Goal: Information Seeking & Learning: Learn about a topic

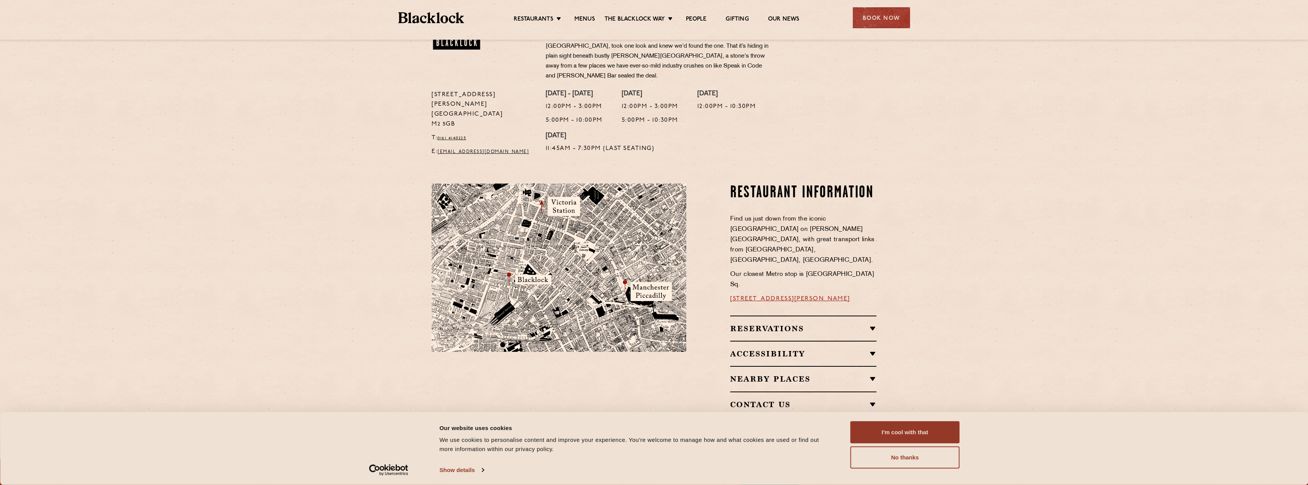
scroll to position [344, 0]
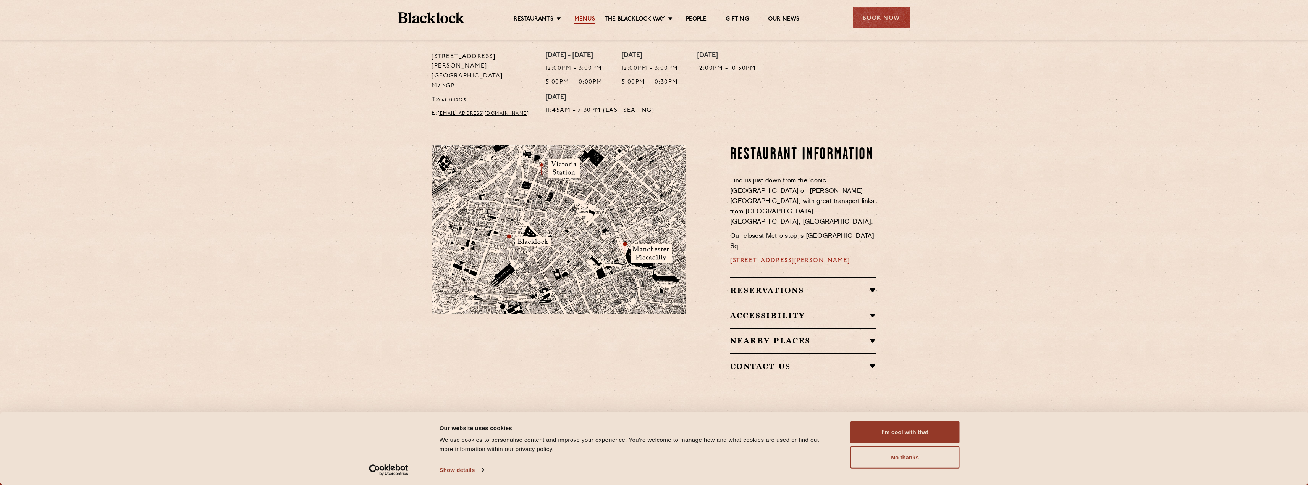
click at [585, 20] on link "Menus" at bounding box center [584, 20] width 21 height 8
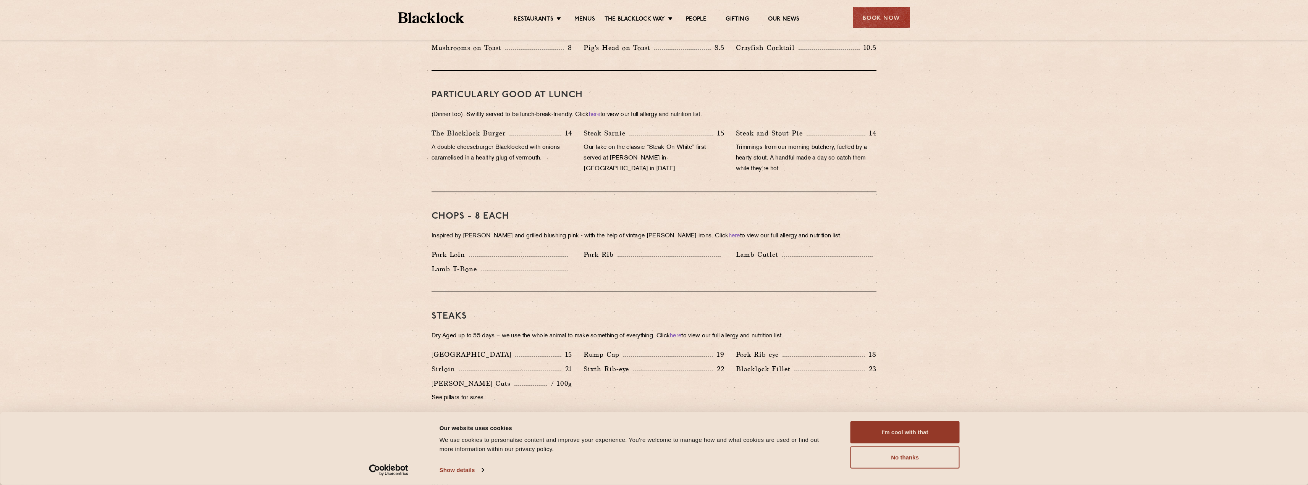
scroll to position [497, 0]
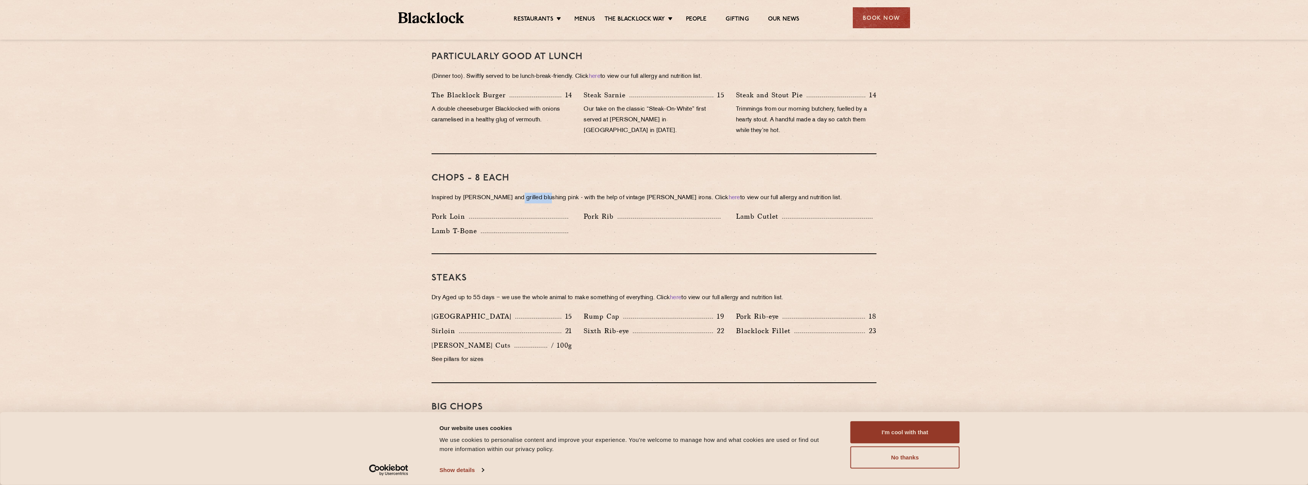
drag, startPoint x: 509, startPoint y: 187, endPoint x: 542, endPoint y: 186, distance: 32.9
click at [542, 193] on p "Inspired by [PERSON_NAME] and grilled blushing pink - with the help of vintage …" at bounding box center [654, 198] width 445 height 11
click at [540, 215] on div "Pork Loin" at bounding box center [502, 218] width 152 height 15
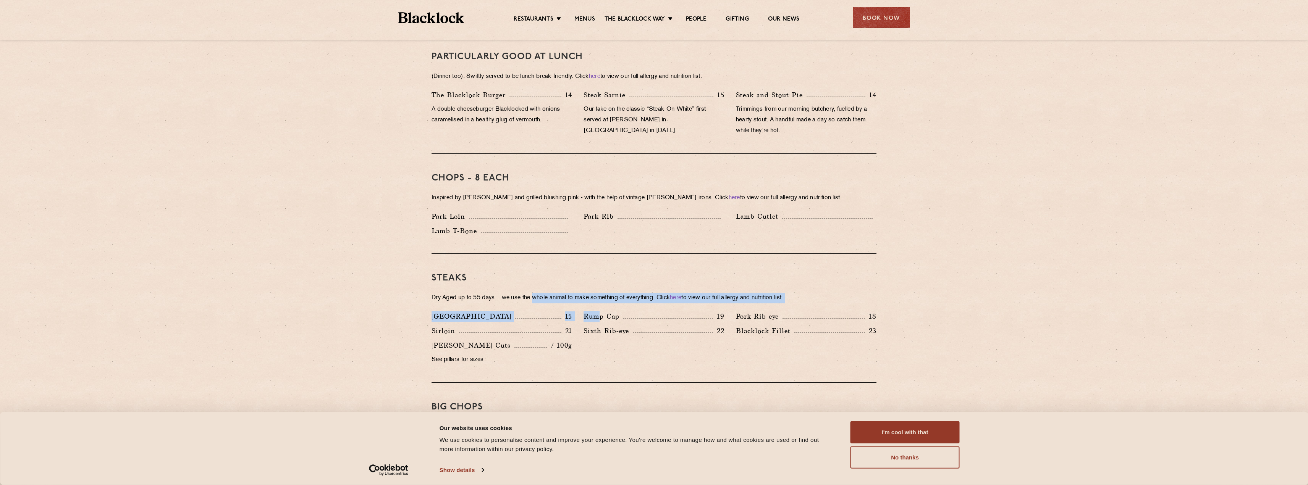
drag, startPoint x: 534, startPoint y: 290, endPoint x: 598, endPoint y: 297, distance: 63.8
click at [598, 297] on div "Steaks Dry Aged up to 55 days − we use the whole animal to make something of ev…" at bounding box center [654, 318] width 445 height 129
click at [543, 298] on div "Steaks Dry Aged up to 55 days − we use the whole animal to make something of ev…" at bounding box center [654, 318] width 445 height 129
click at [569, 326] on p "21" at bounding box center [566, 331] width 11 height 10
click at [550, 299] on div "Steaks Dry Aged up to 55 days − we use the whole animal to make something of ev…" at bounding box center [654, 318] width 445 height 129
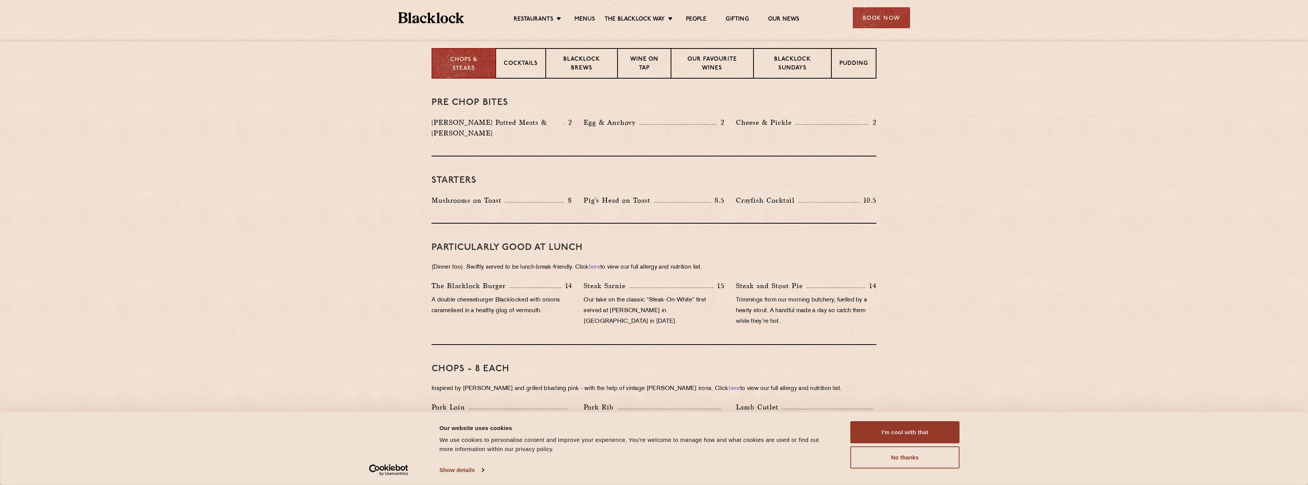
scroll to position [76, 0]
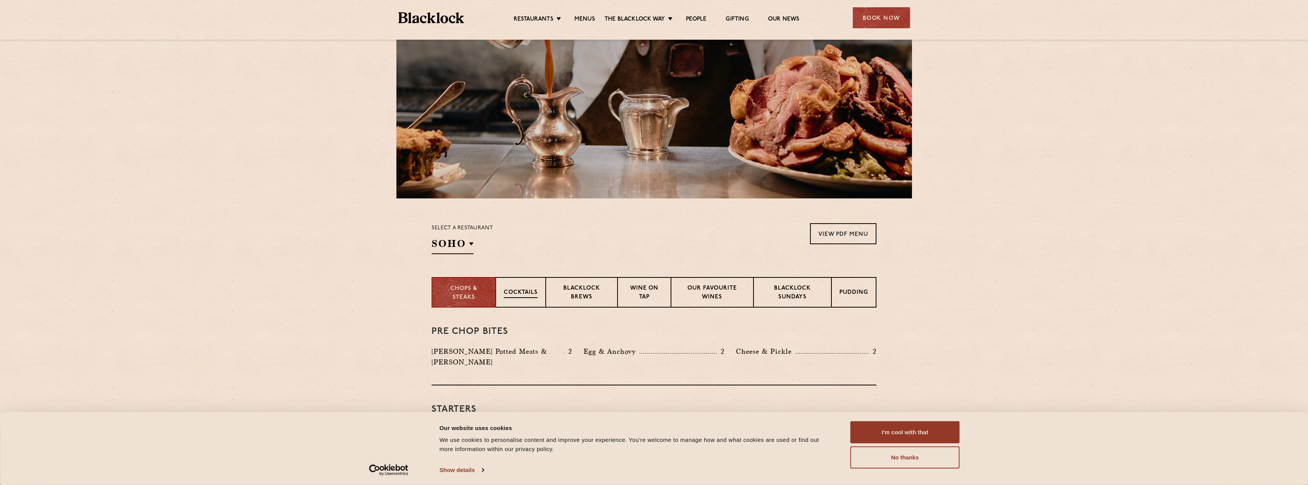
click at [537, 297] on p "Cocktails" at bounding box center [521, 294] width 34 height 10
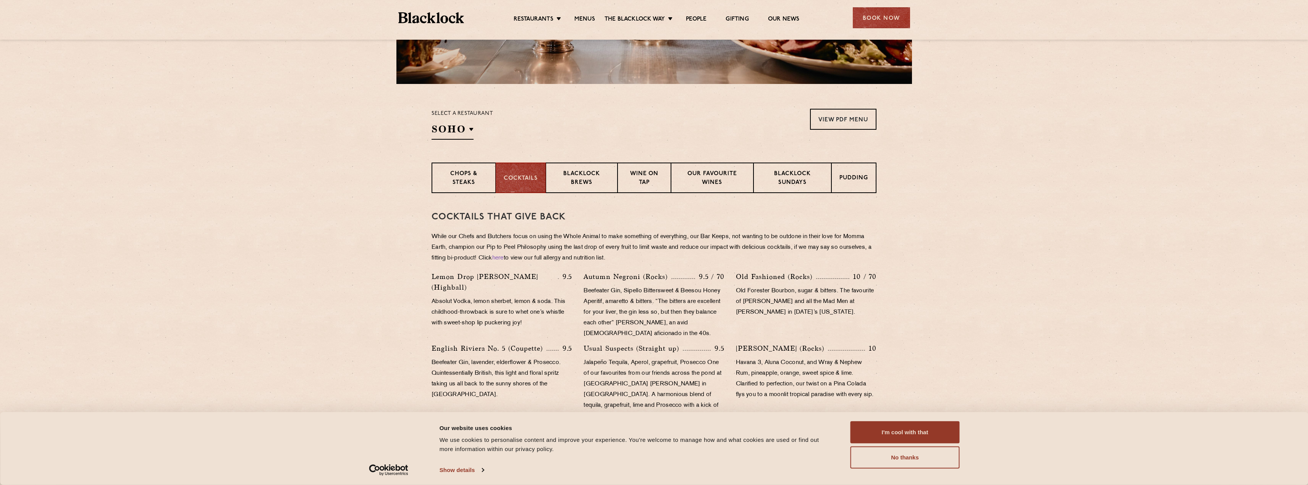
scroll to position [153, 0]
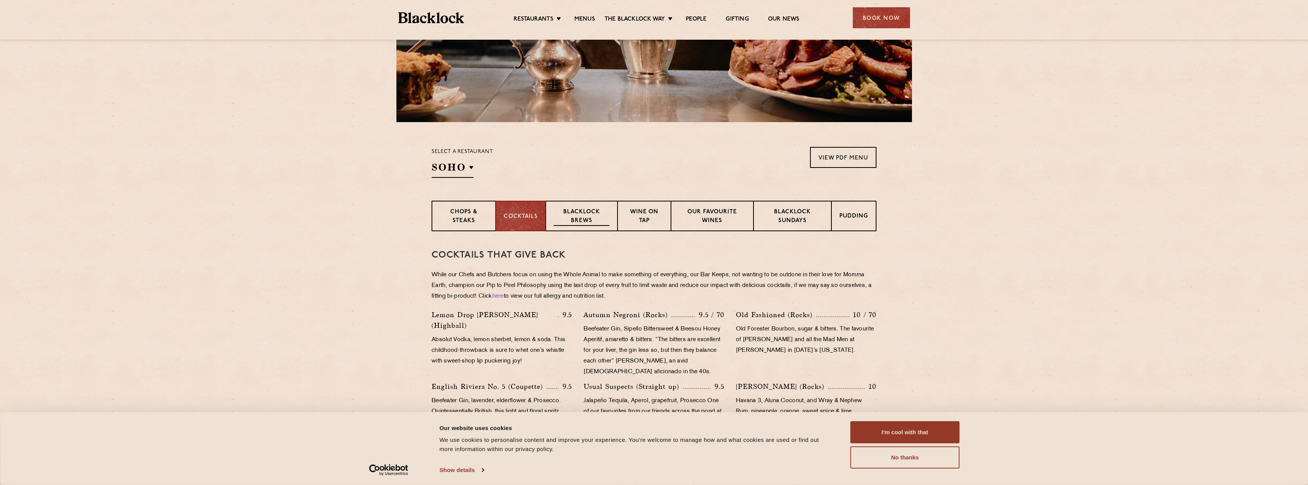
click at [572, 225] on p "Blacklock Brews" at bounding box center [582, 217] width 56 height 18
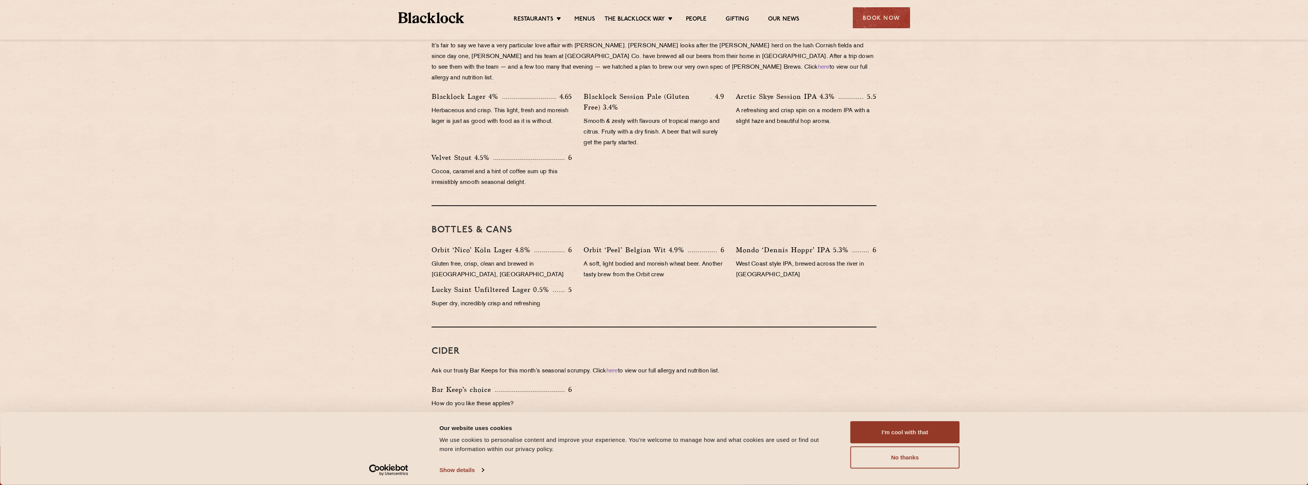
scroll to position [267, 0]
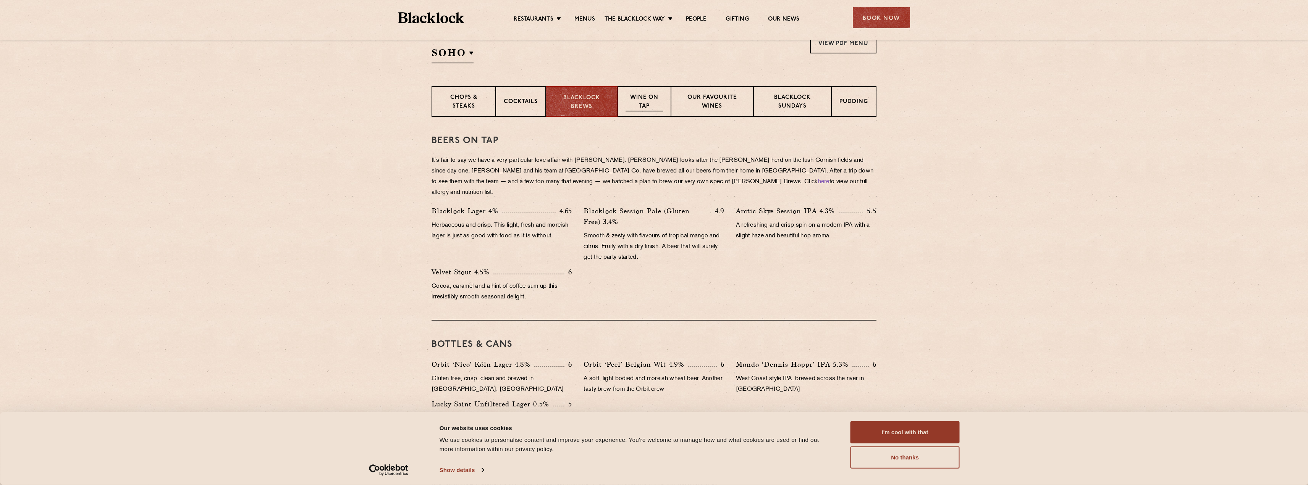
click at [618, 104] on div "Wine on Tap" at bounding box center [644, 101] width 53 height 31
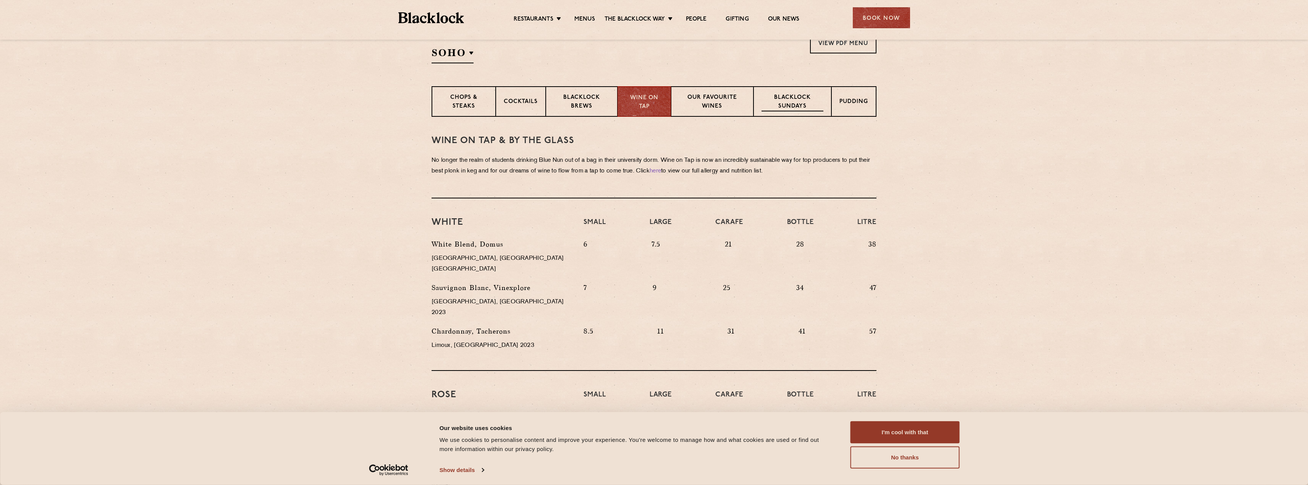
click at [809, 100] on p "Blacklock Sundays" at bounding box center [793, 103] width 62 height 18
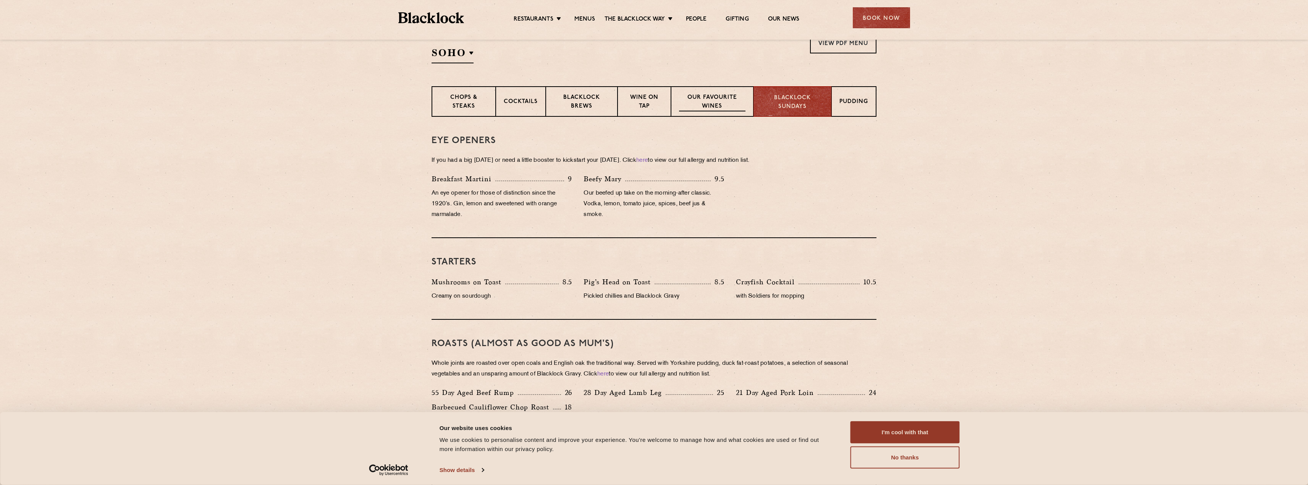
click at [743, 99] on p "Our favourite wines" at bounding box center [712, 103] width 66 height 18
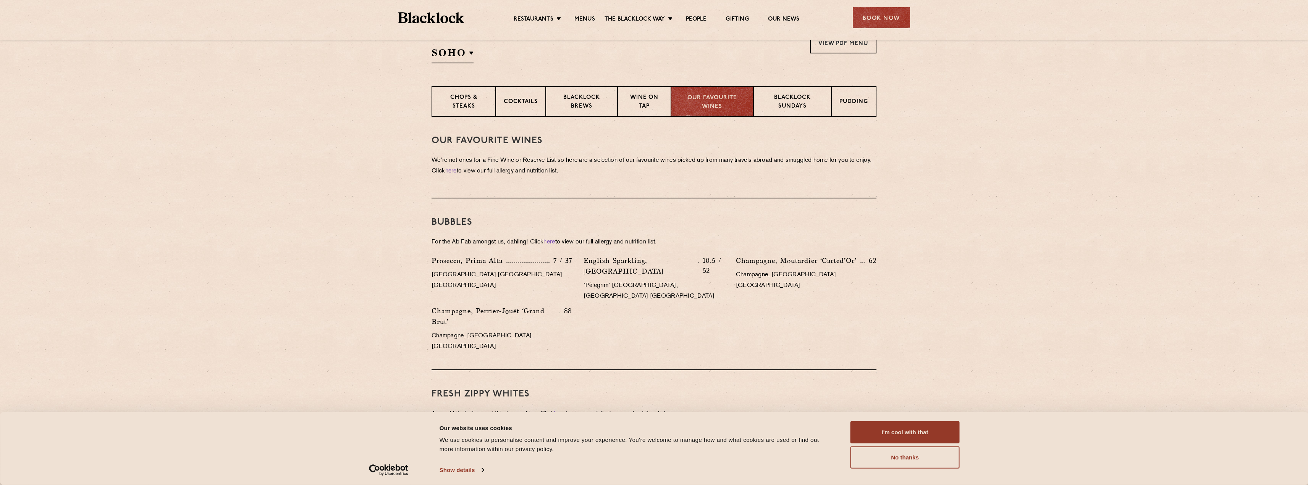
scroll to position [229, 0]
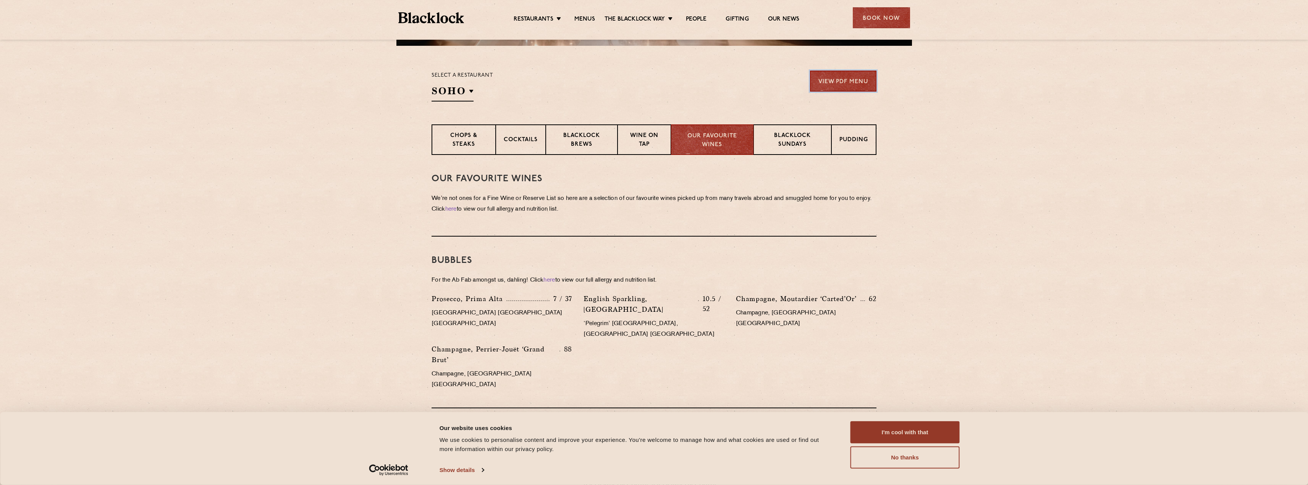
click at [854, 84] on link "View PDF Menu" at bounding box center [843, 81] width 66 height 21
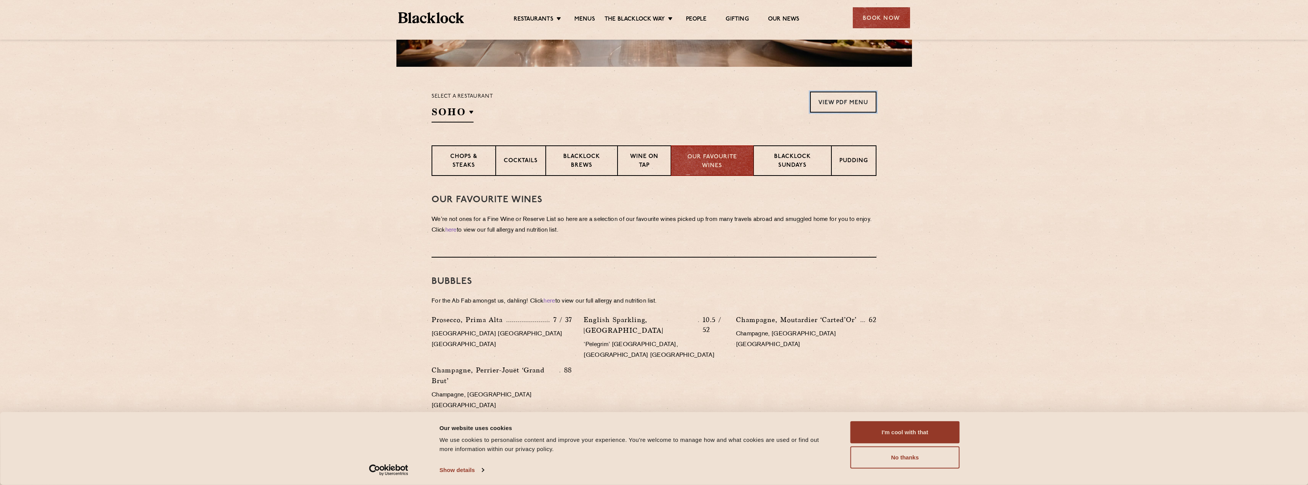
scroll to position [170, 0]
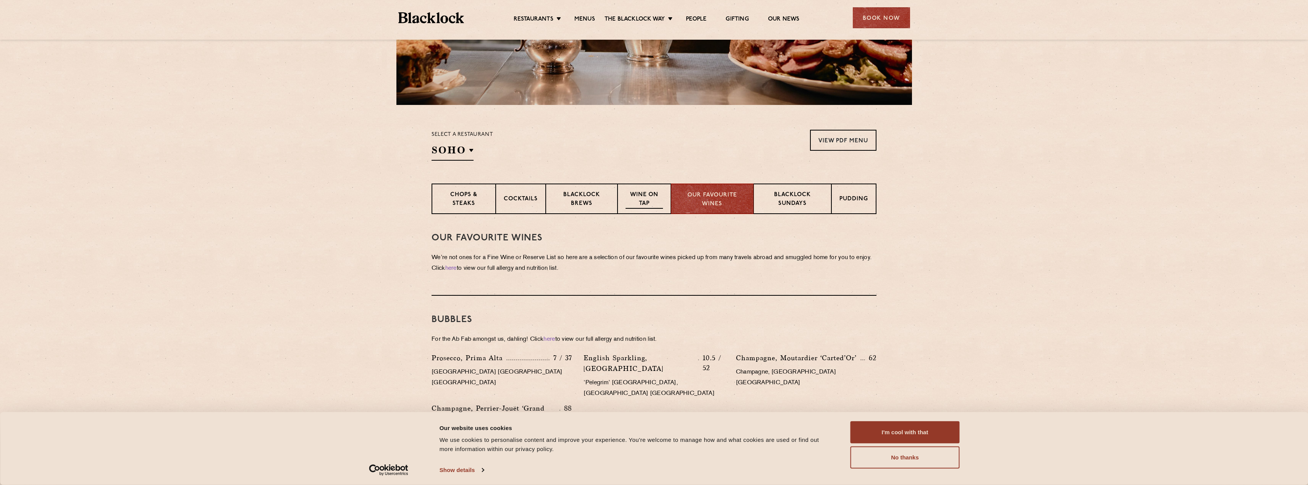
click at [631, 212] on div "Wine on Tap" at bounding box center [644, 199] width 53 height 31
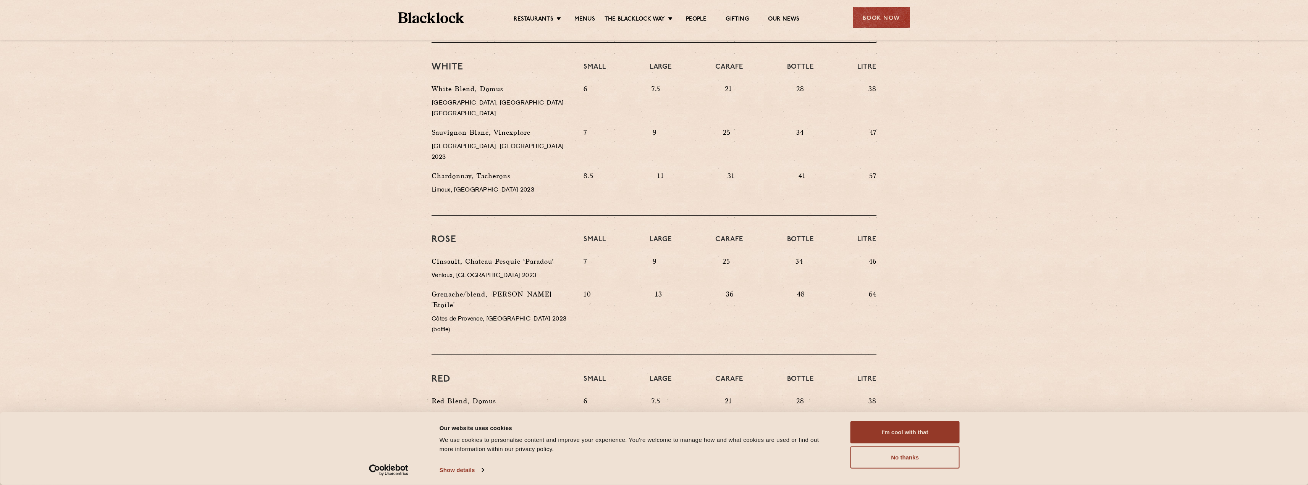
scroll to position [270, 0]
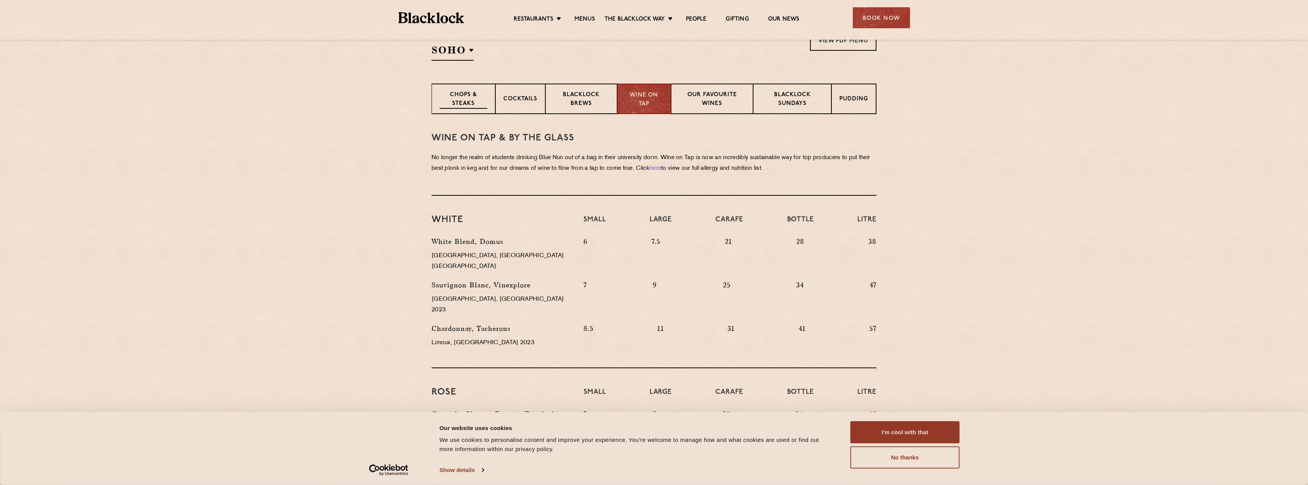
click at [447, 106] on p "Chops & Steaks" at bounding box center [464, 100] width 48 height 18
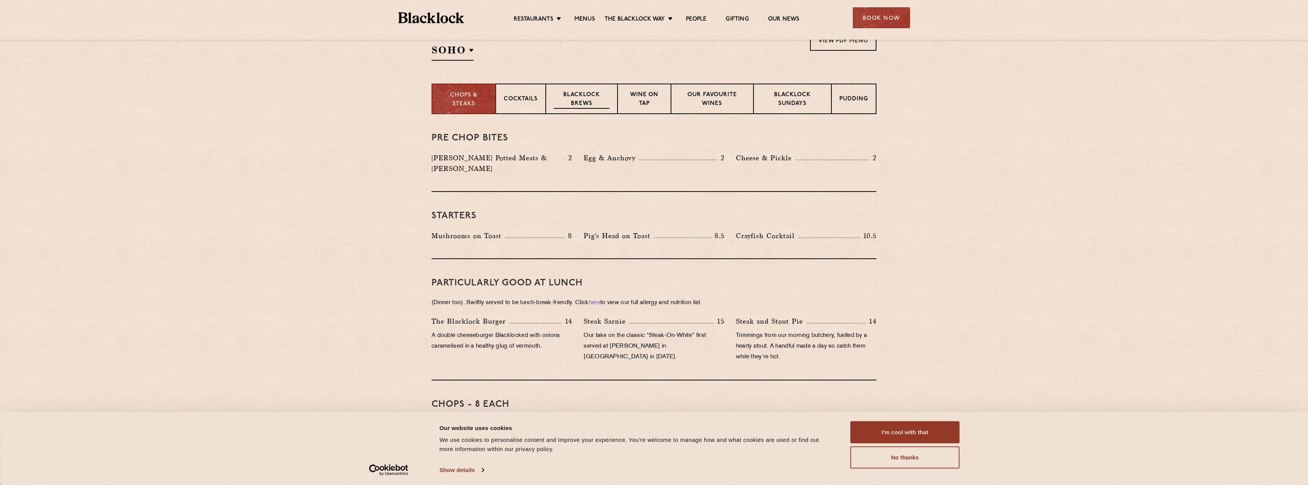
click at [564, 90] on div "Blacklock Brews" at bounding box center [582, 99] width 72 height 31
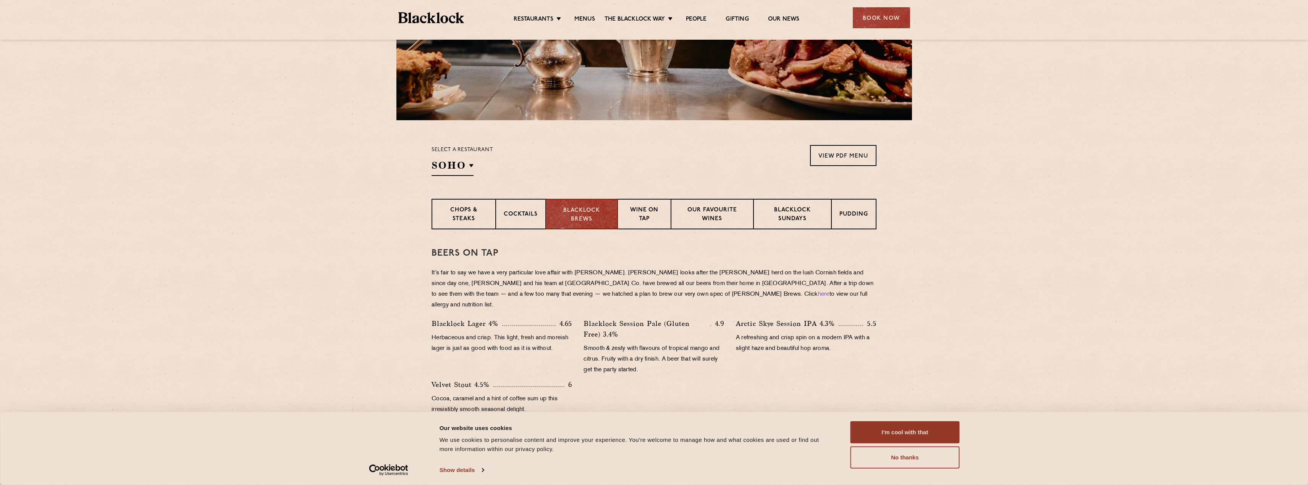
scroll to position [231, 0]
